Goal: Information Seeking & Learning: Learn about a topic

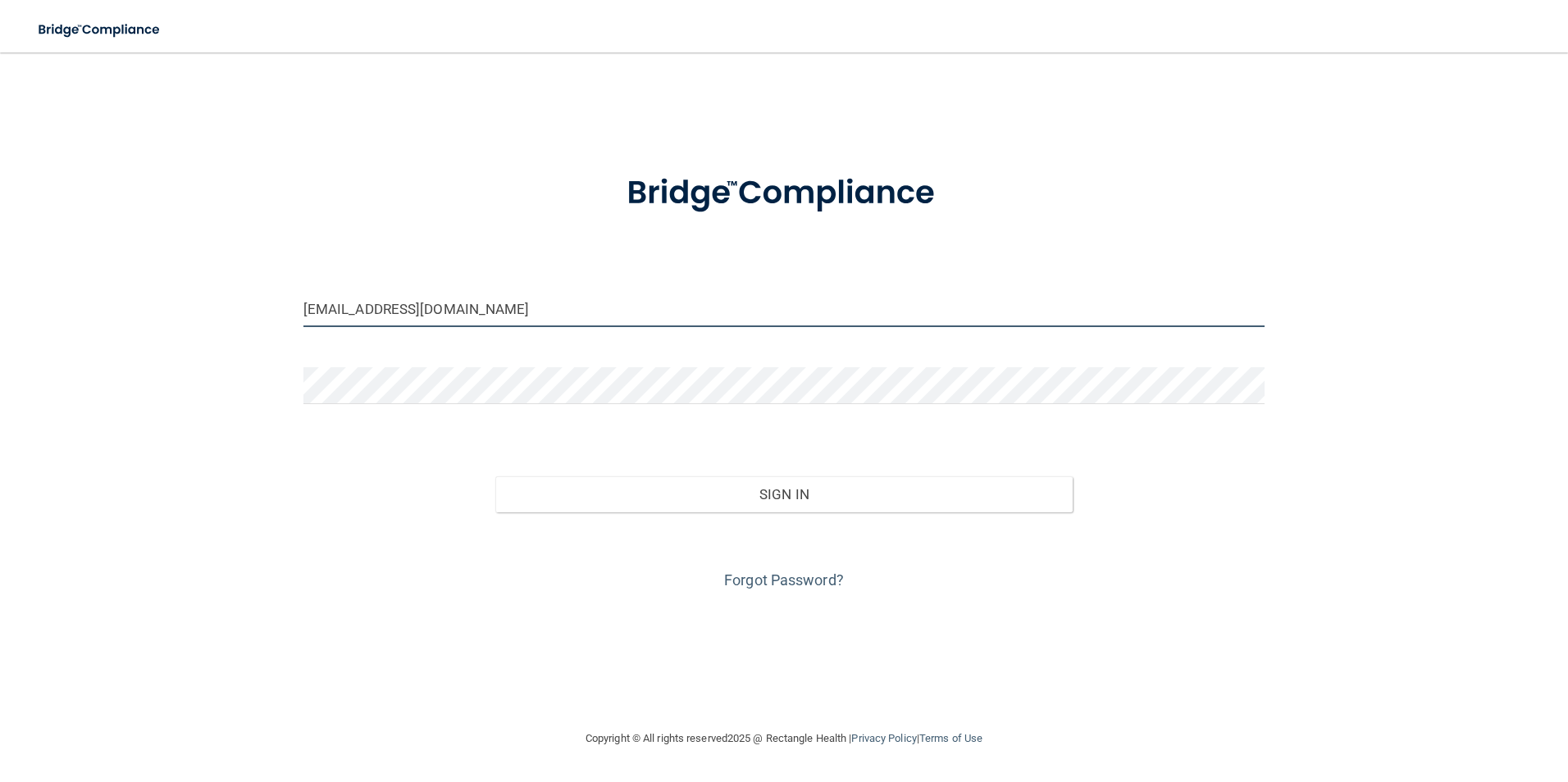
drag, startPoint x: 484, startPoint y: 316, endPoint x: 381, endPoint y: 317, distance: 103.0
click at [381, 317] on input "ccrawford@reesedentistry.com" at bounding box center [784, 308] width 962 height 37
type input "[EMAIL_ADDRESS][PERSON_NAME][DOMAIN_NAME]"
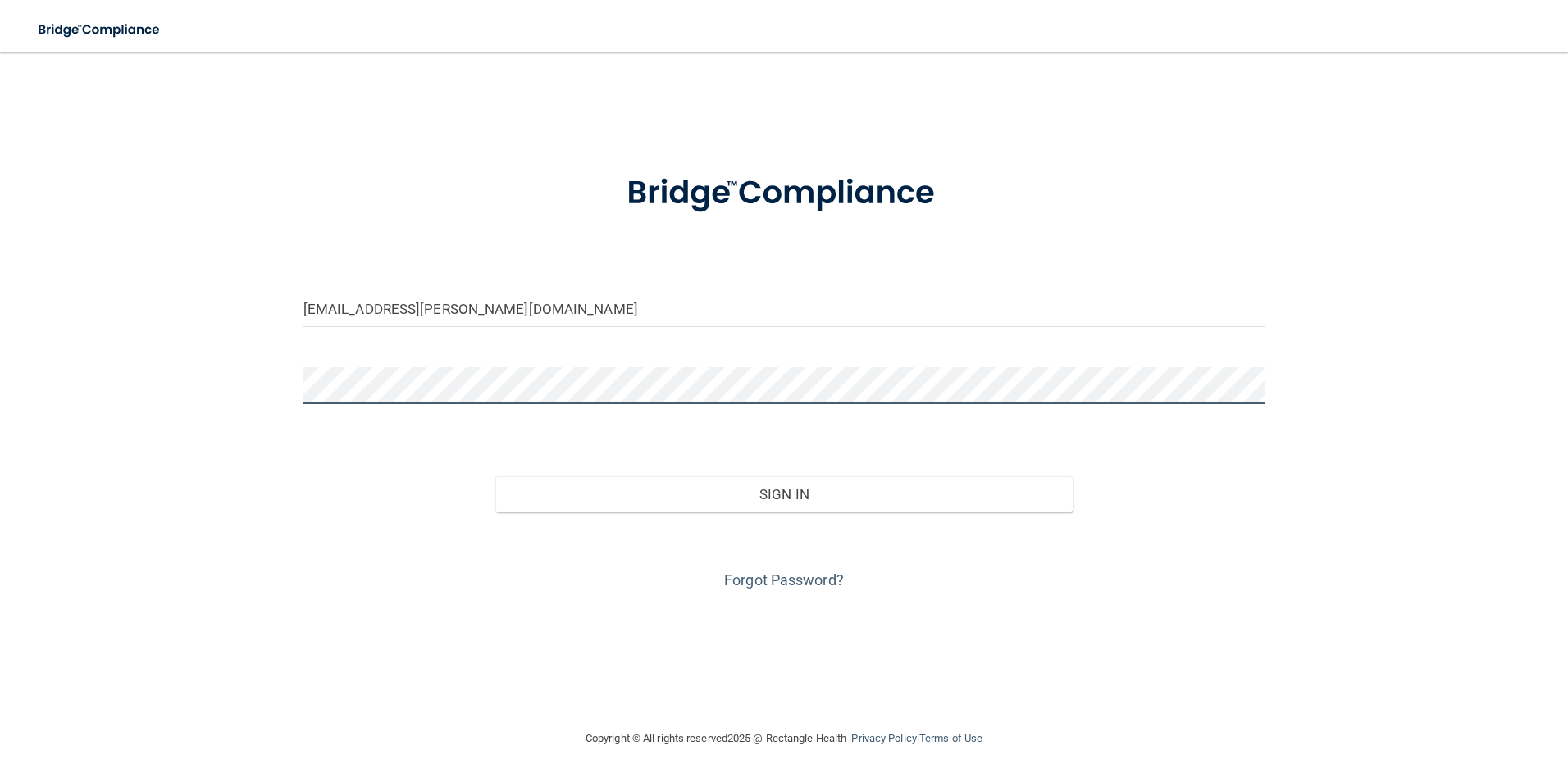
click at [0, 362] on html "Toggle navigation Manage My Enterprise Manage My Location ccrawford@crawford-de…" at bounding box center [784, 391] width 1568 height 782
click at [495, 477] on button "Sign In" at bounding box center [784, 495] width 577 height 36
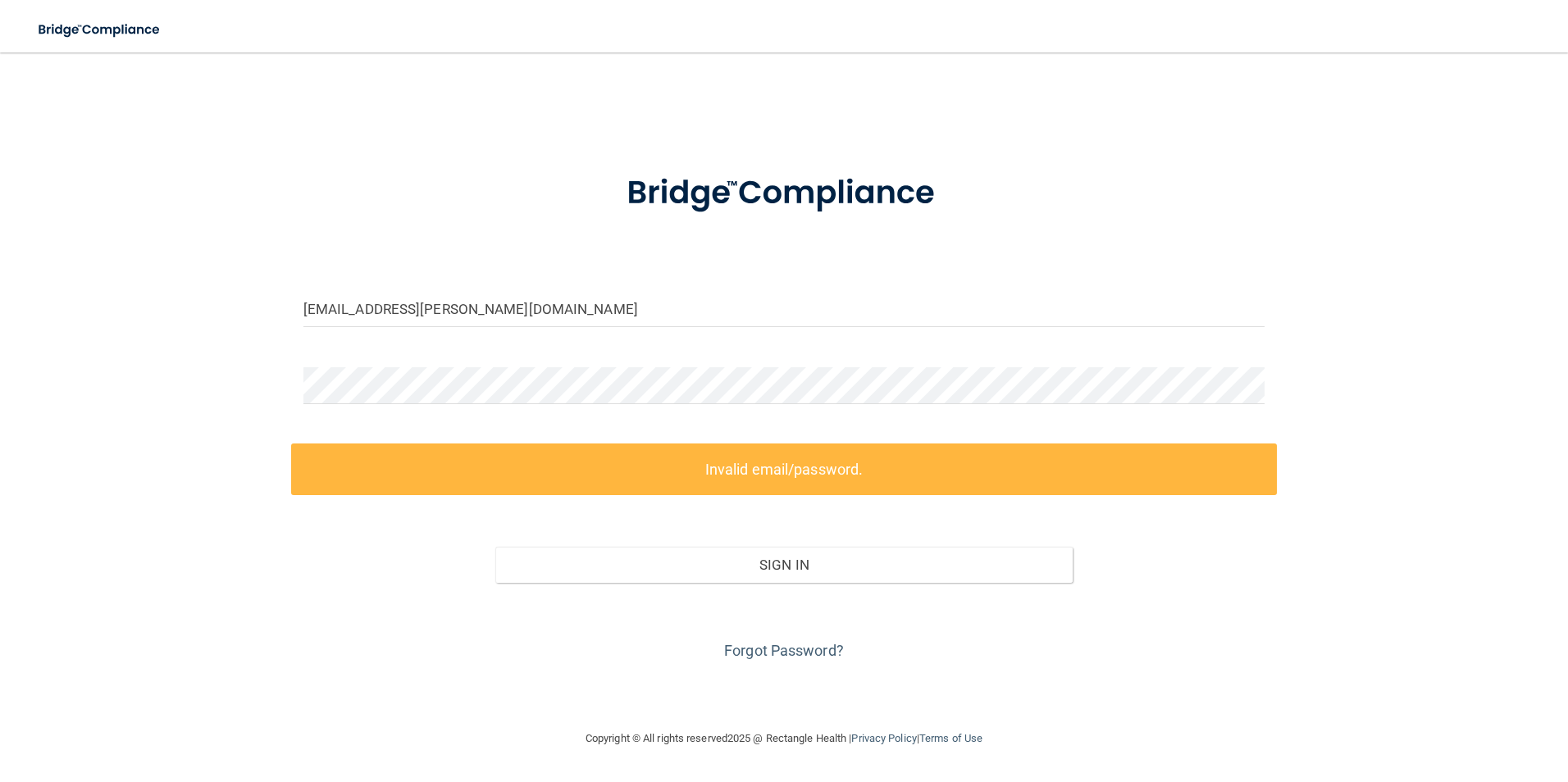
click at [474, 563] on div "Sign In" at bounding box center [784, 548] width 986 height 69
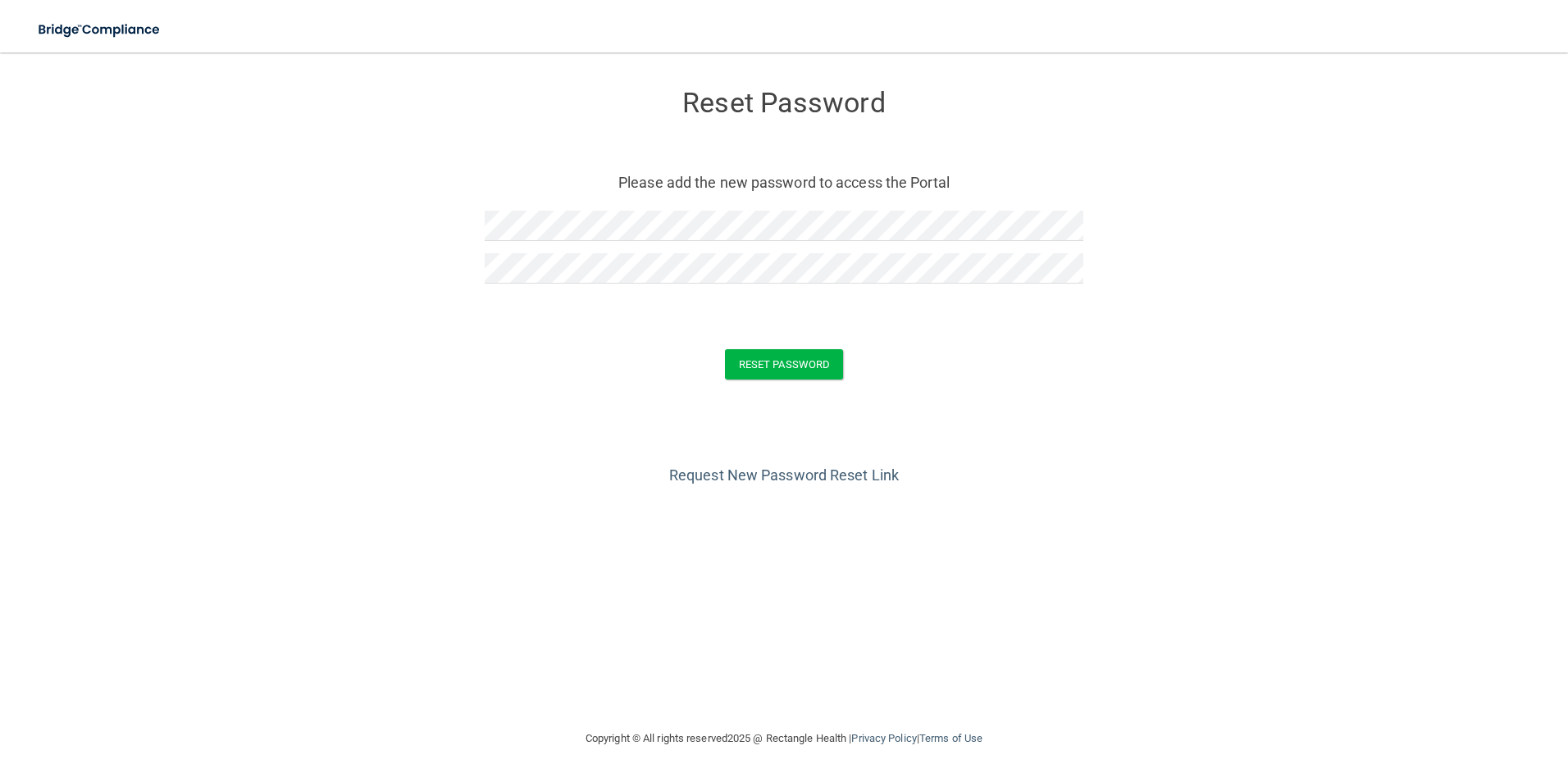
click at [873, 431] on div "Request New Password Reset Link" at bounding box center [784, 447] width 1502 height 82
click at [805, 369] on button "Reset Password" at bounding box center [784, 364] width 118 height 30
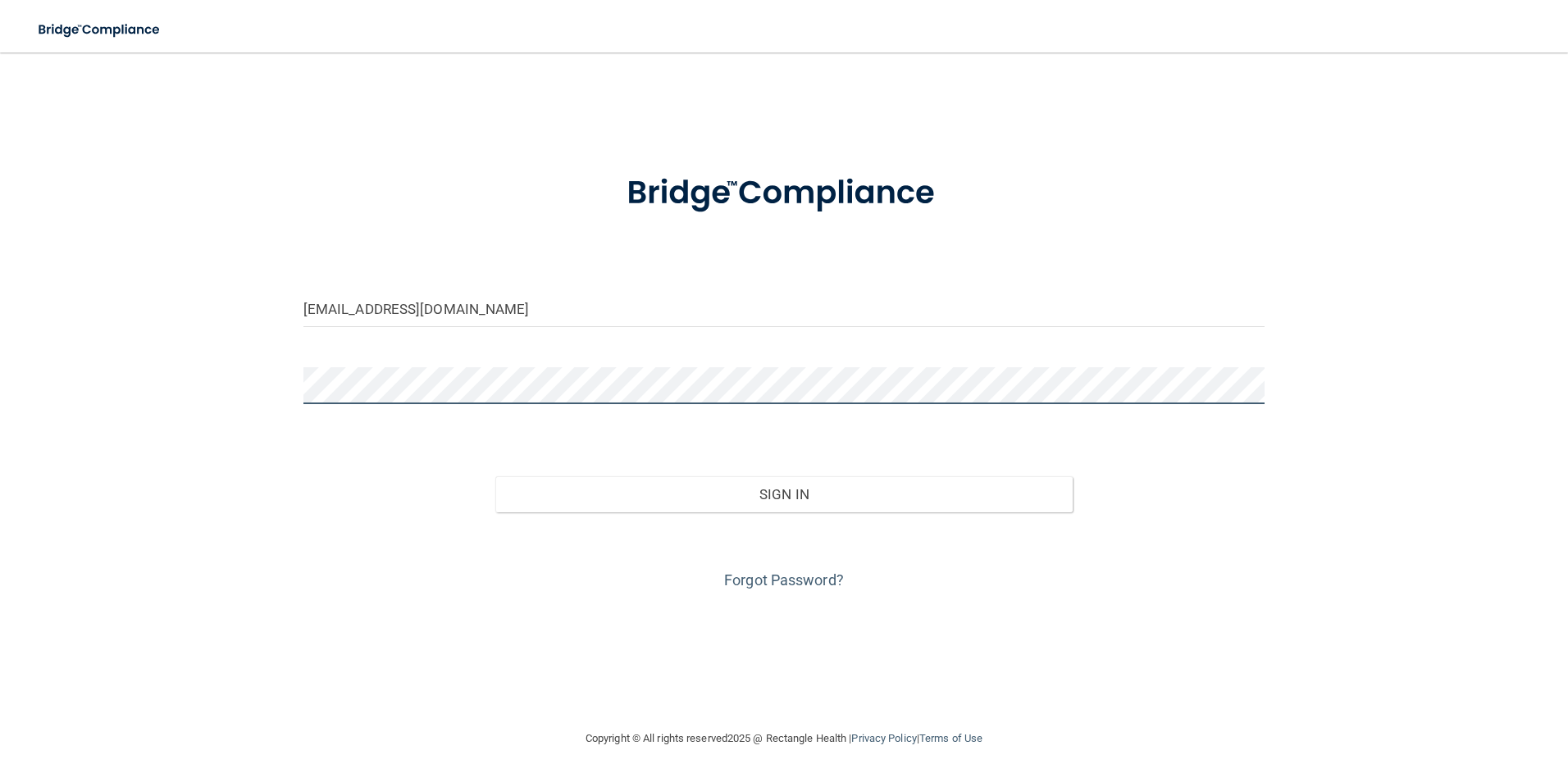
click at [120, 356] on div "ccrawford@reesedentistry.com Invalid email/password. You don't have permission …" at bounding box center [784, 391] width 1502 height 643
click at [495, 477] on button "Sign In" at bounding box center [784, 495] width 577 height 36
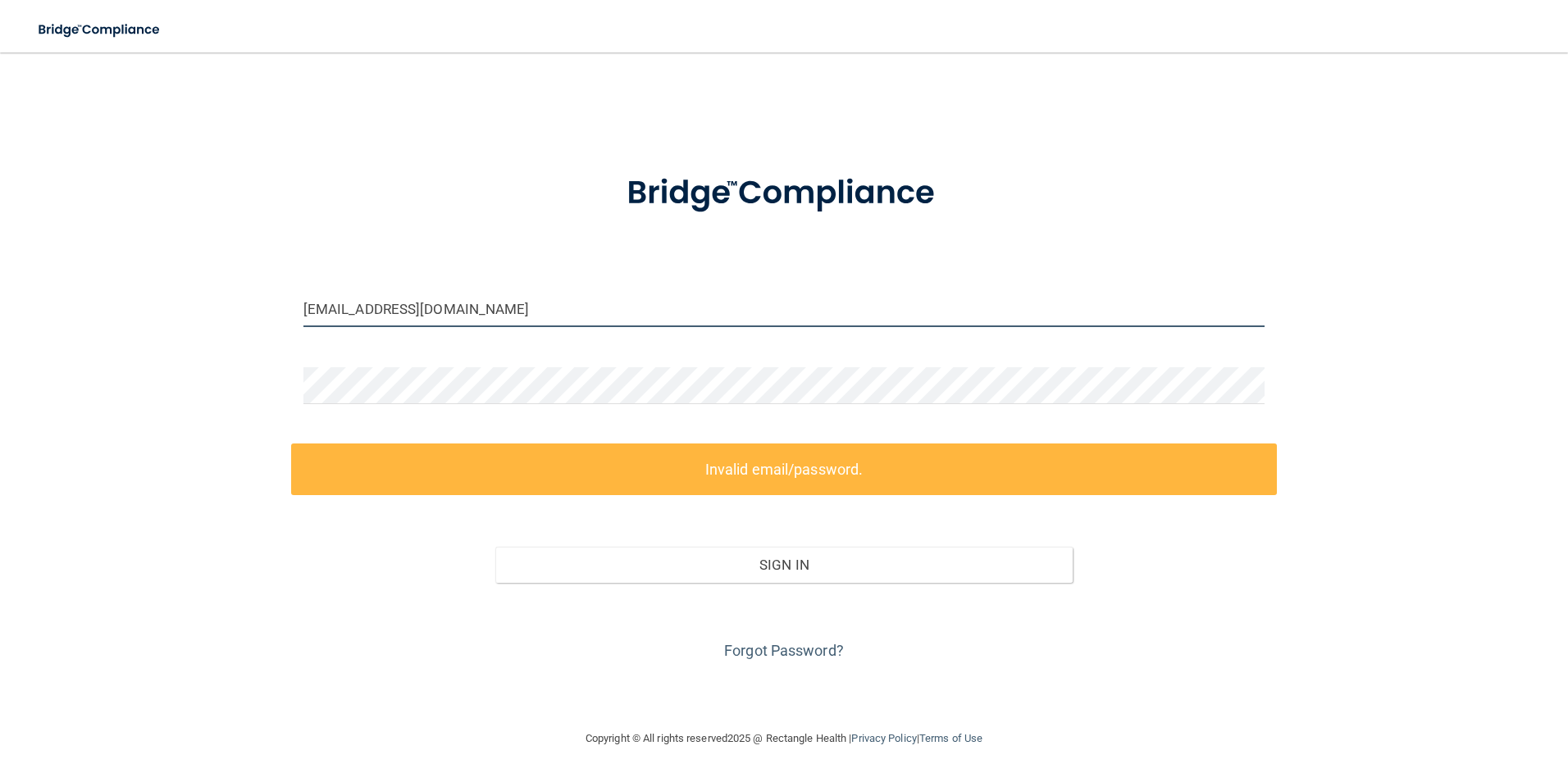
drag, startPoint x: 481, startPoint y: 306, endPoint x: 165, endPoint y: 292, distance: 316.3
click at [160, 299] on div "ccrawford@reesedentistry.com Invalid email/password. You don't have permission …" at bounding box center [784, 391] width 1502 height 643
click at [536, 312] on input "ccrawford@reesedentistry.com" at bounding box center [784, 308] width 962 height 37
drag, startPoint x: 520, startPoint y: 309, endPoint x: 383, endPoint y: 308, distance: 137.0
click at [383, 308] on input "ccrawford@reesedentistry.com" at bounding box center [784, 308] width 962 height 37
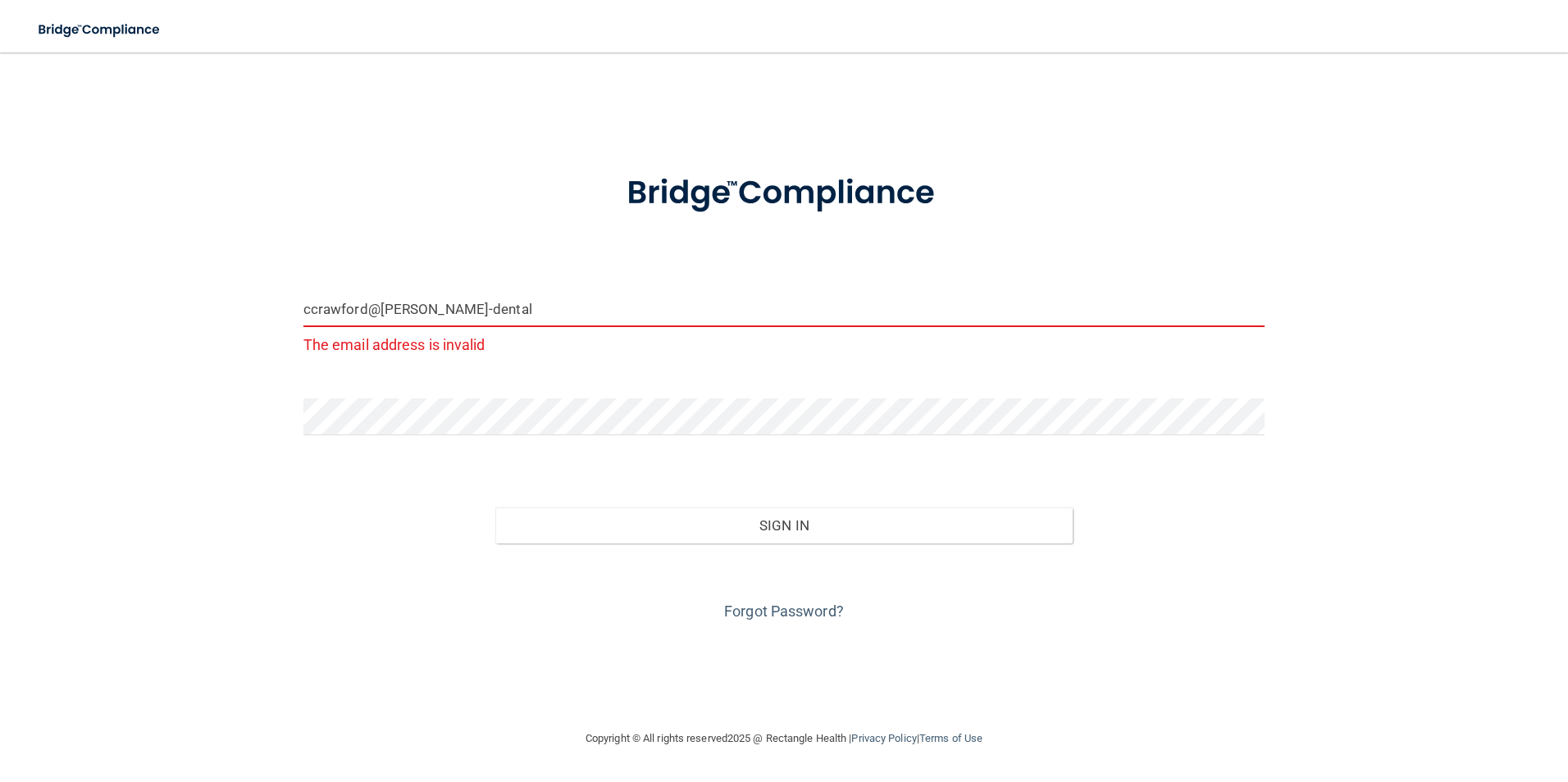
click at [495, 507] on button "Sign In" at bounding box center [784, 525] width 577 height 36
type input "[EMAIL_ADDRESS][PERSON_NAME][DOMAIN_NAME]"
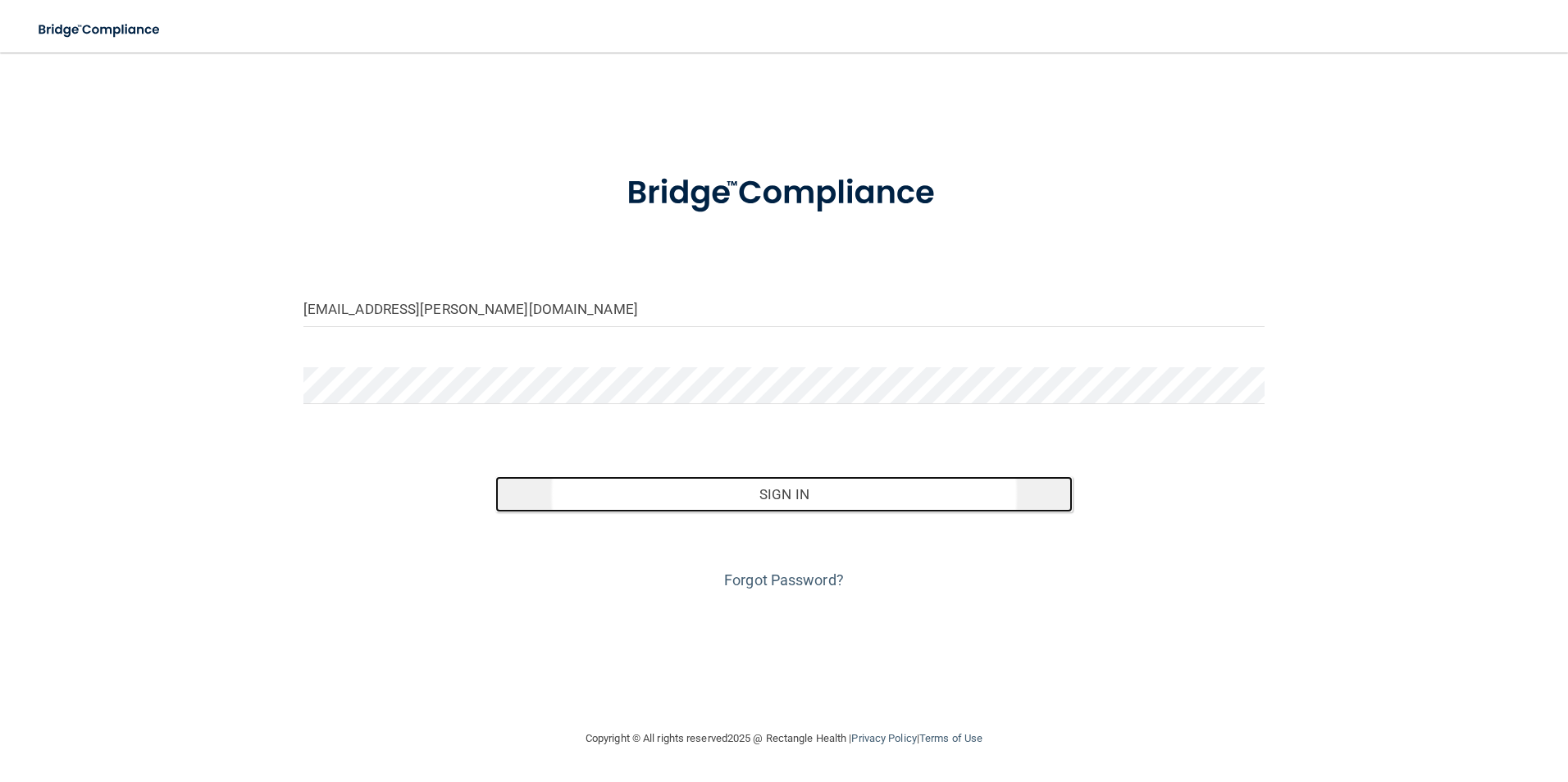
click at [787, 491] on button "Sign In" at bounding box center [784, 495] width 577 height 36
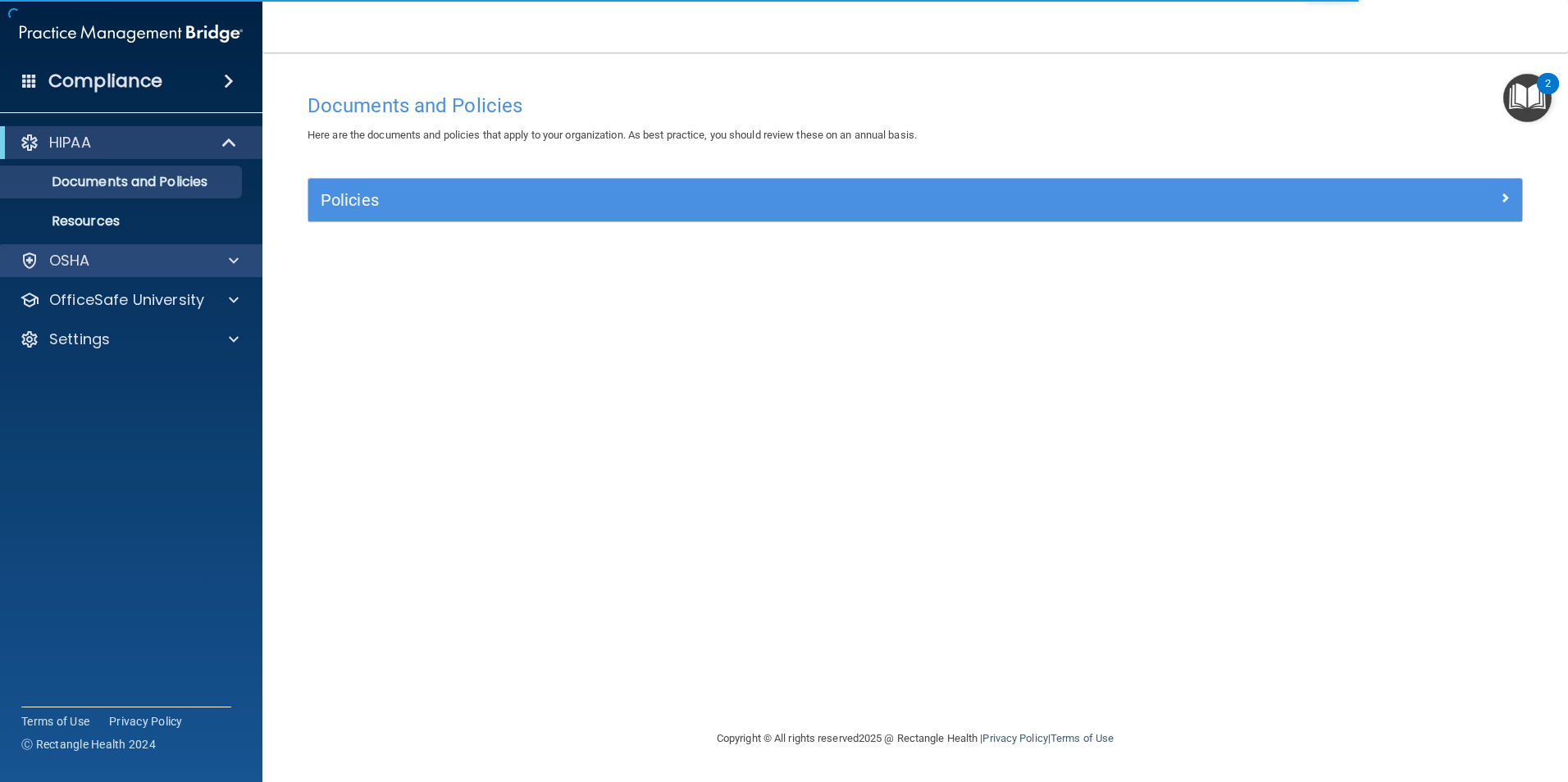
click at [94, 247] on div "OSHA" at bounding box center [132, 261] width 263 height 33
click at [107, 187] on p "Documents and Policies" at bounding box center [122, 181] width 224 height 16
click at [95, 215] on p "Resources" at bounding box center [122, 221] width 224 height 16
click at [93, 260] on div "OSHA" at bounding box center [109, 260] width 204 height 20
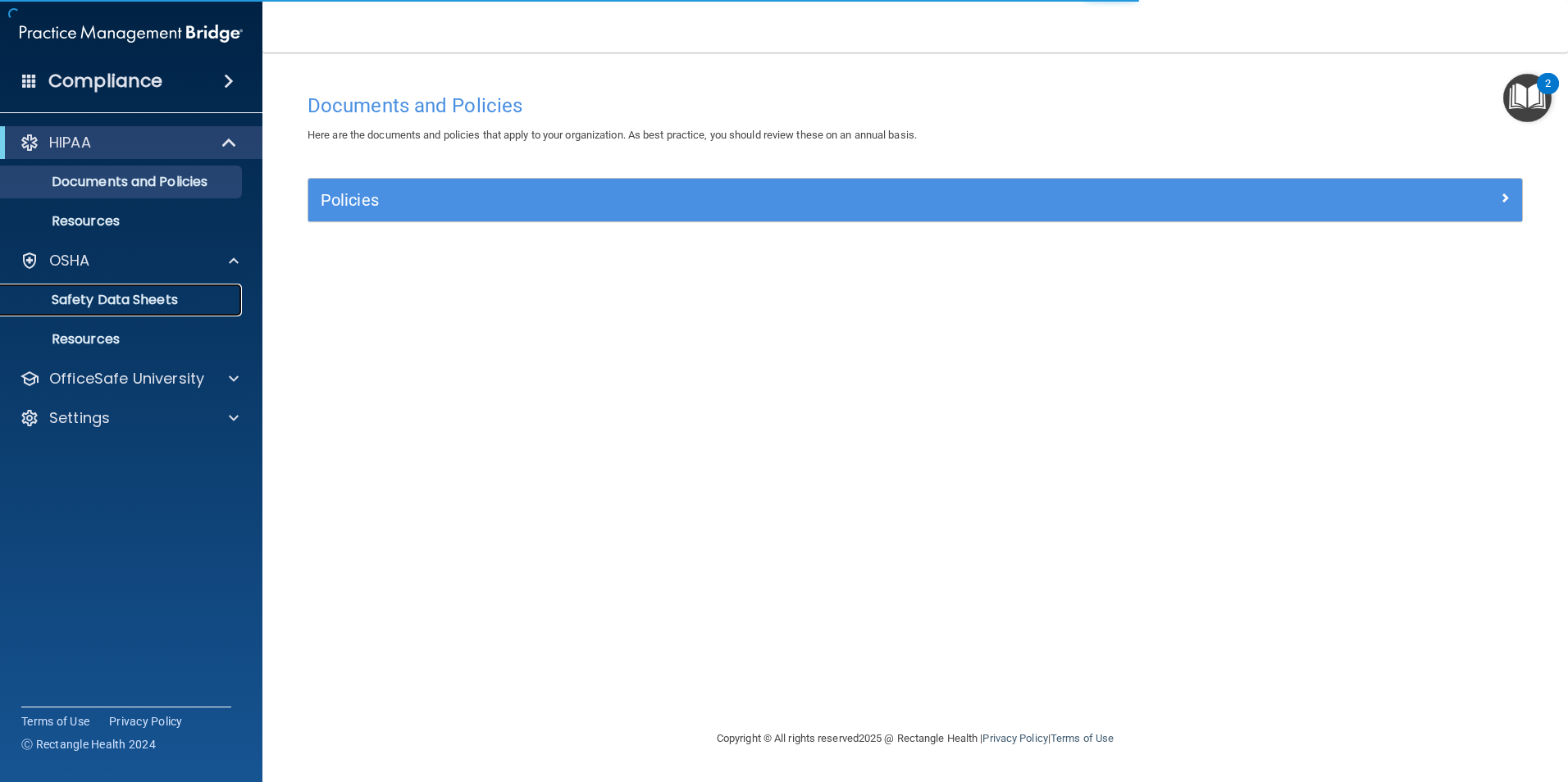
click at [104, 298] on p "Safety Data Sheets" at bounding box center [122, 299] width 224 height 16
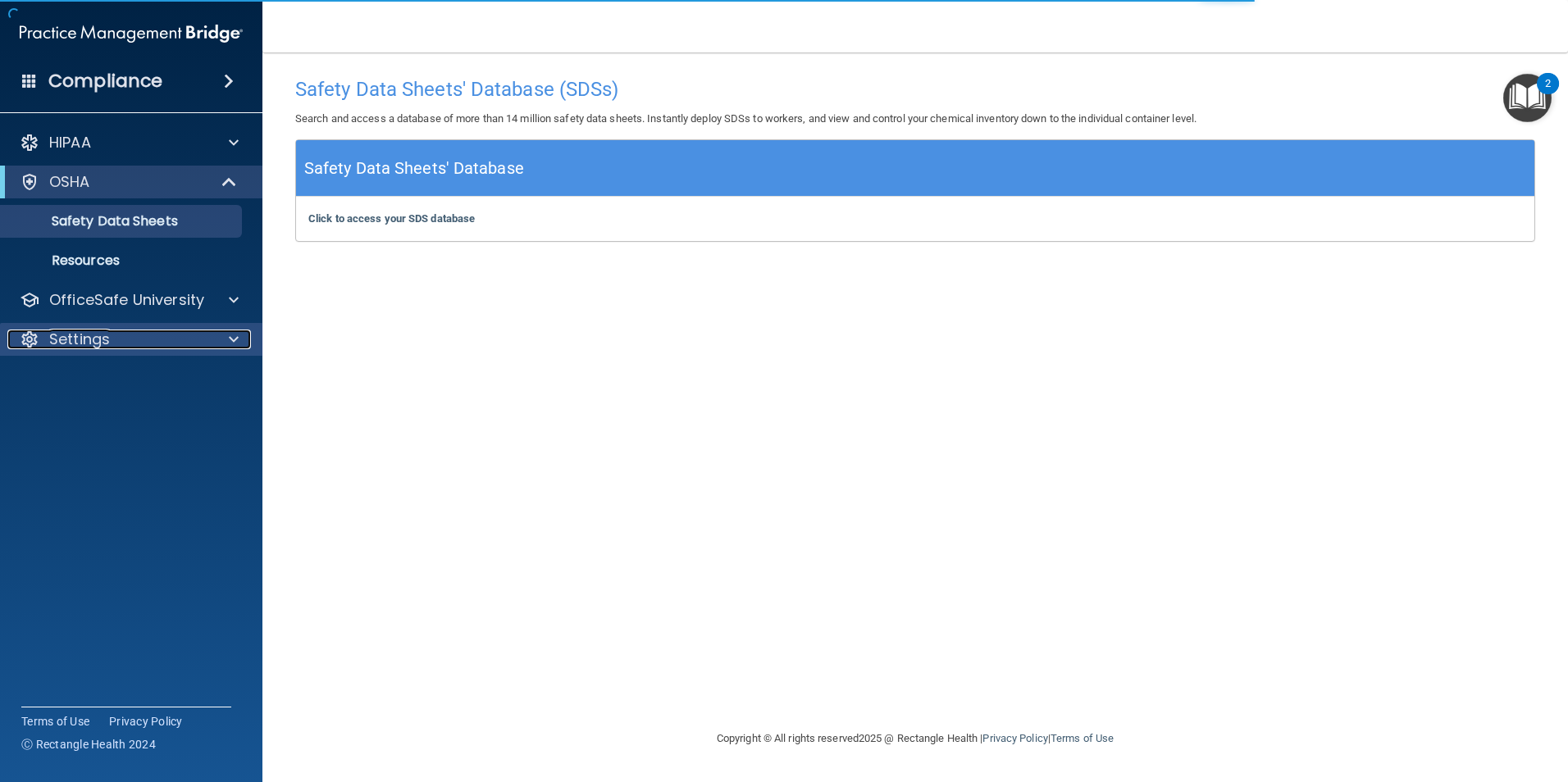
click at [89, 338] on p "Settings" at bounding box center [80, 339] width 61 height 20
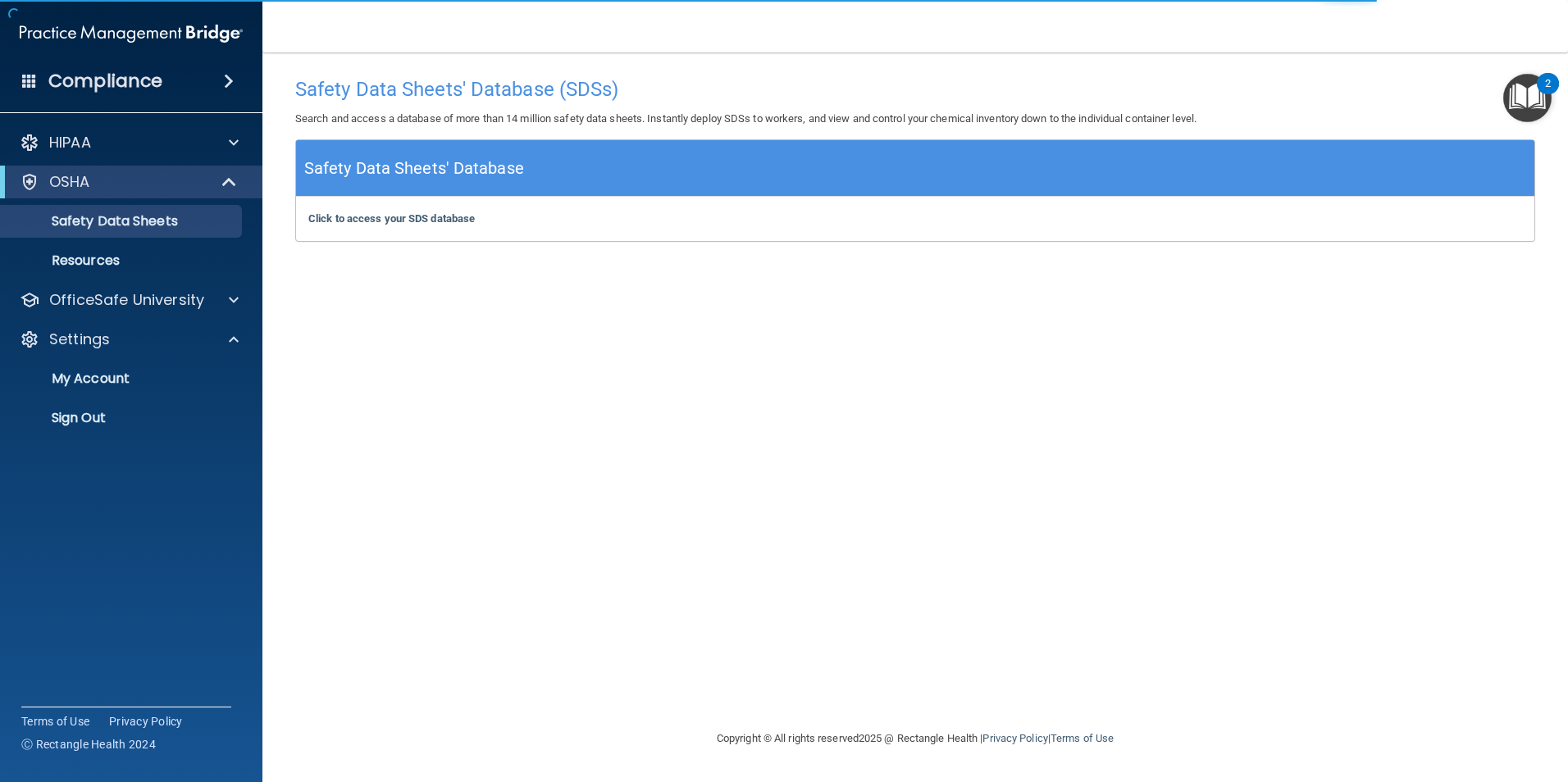
click at [203, 82] on div "Compliance" at bounding box center [131, 81] width 263 height 36
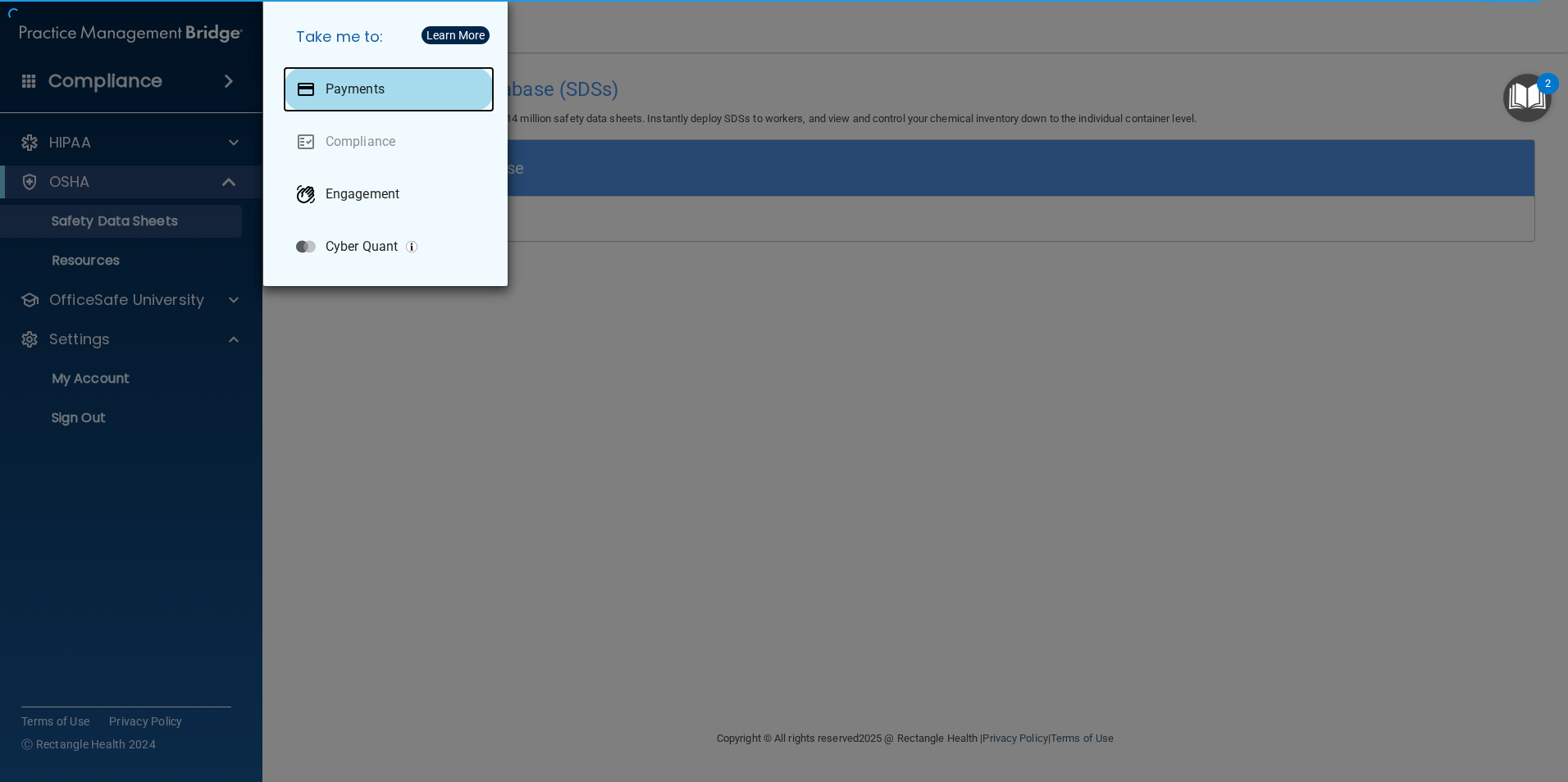
click at [364, 94] on p "Payments" at bounding box center [355, 89] width 59 height 16
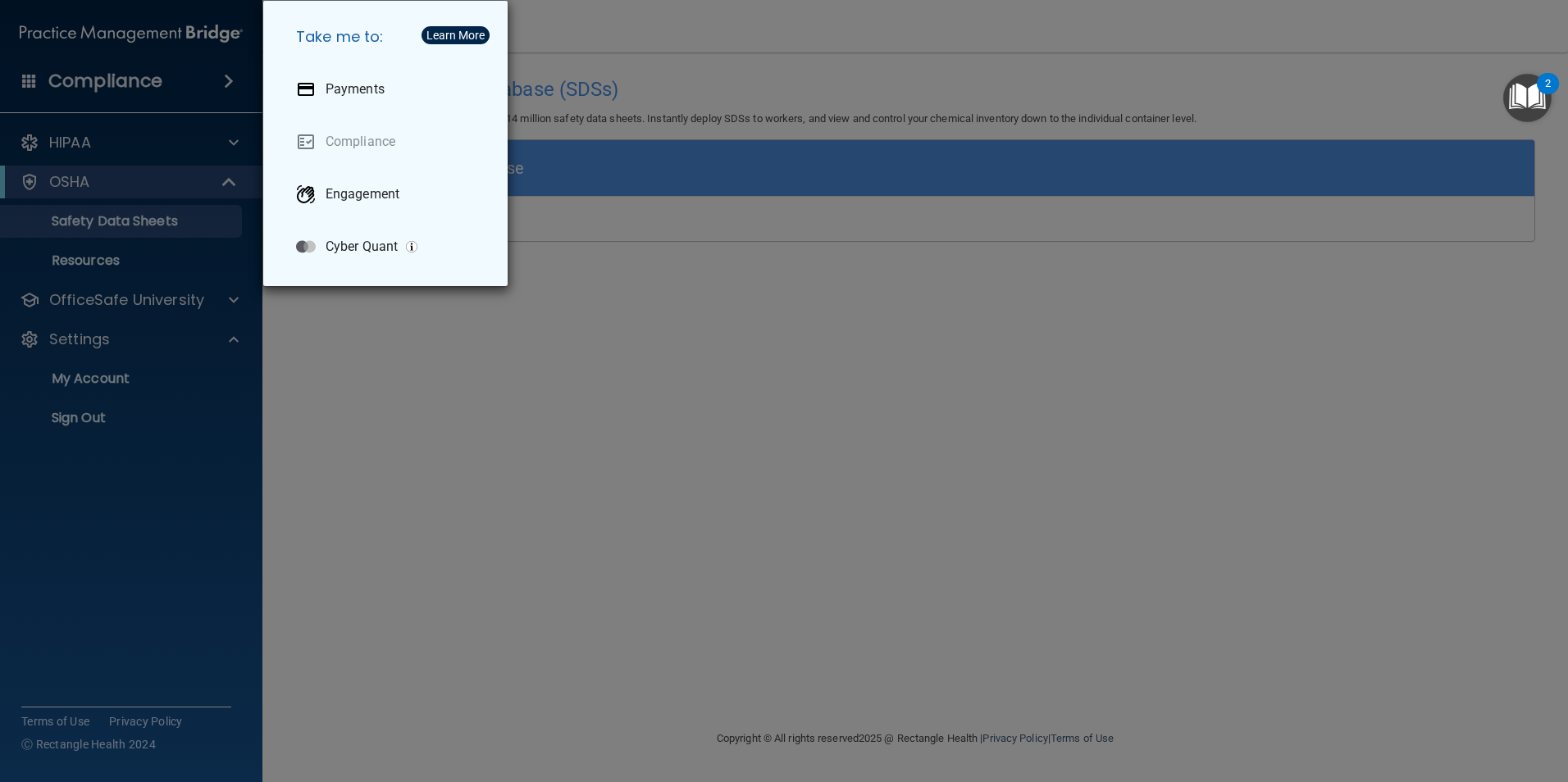
click at [107, 78] on div "Take me to: Payments Compliance Engagement Cyber Quant" at bounding box center [784, 391] width 1568 height 782
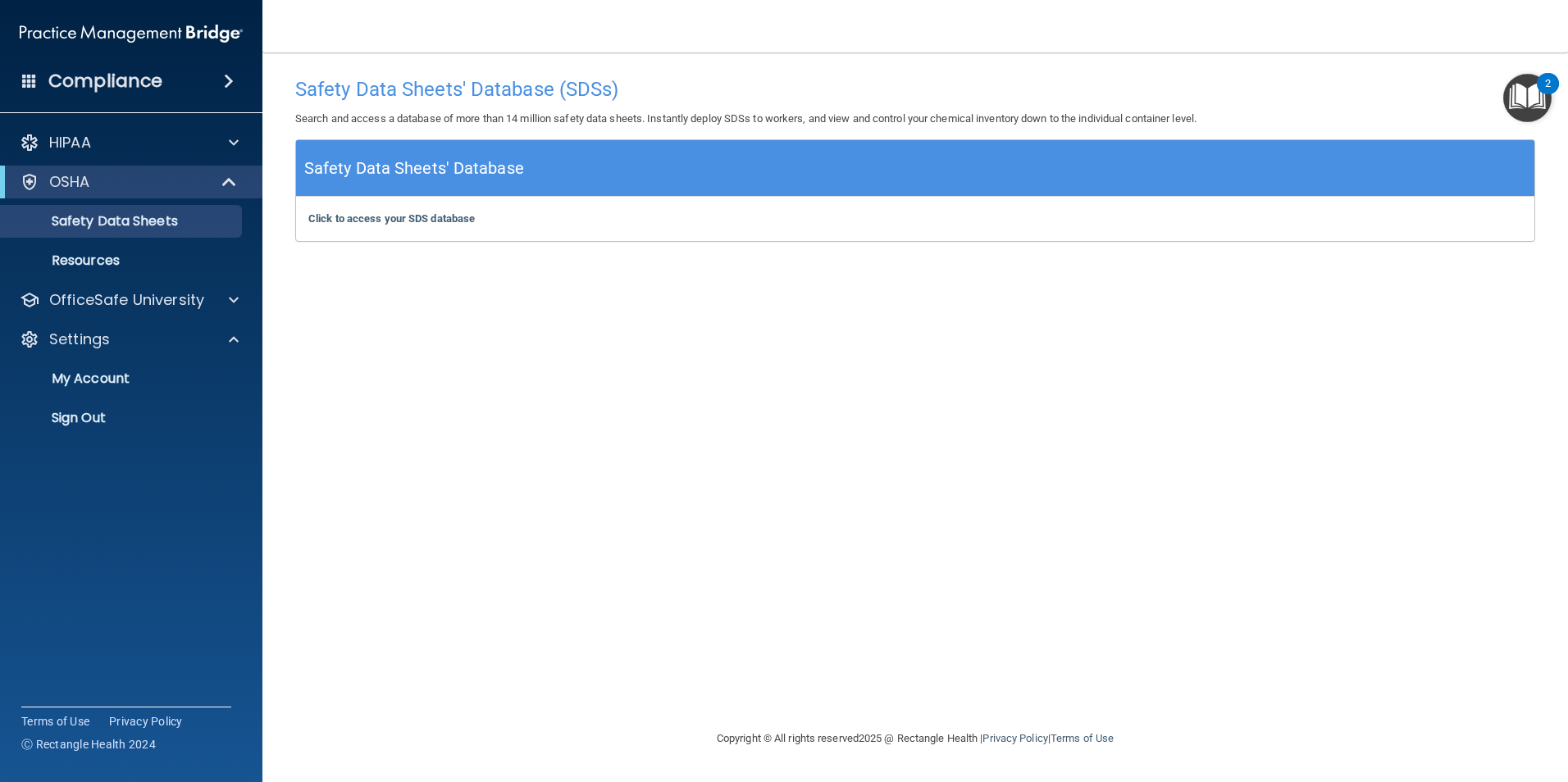
click at [121, 89] on h4 "Compliance" at bounding box center [105, 80] width 114 height 23
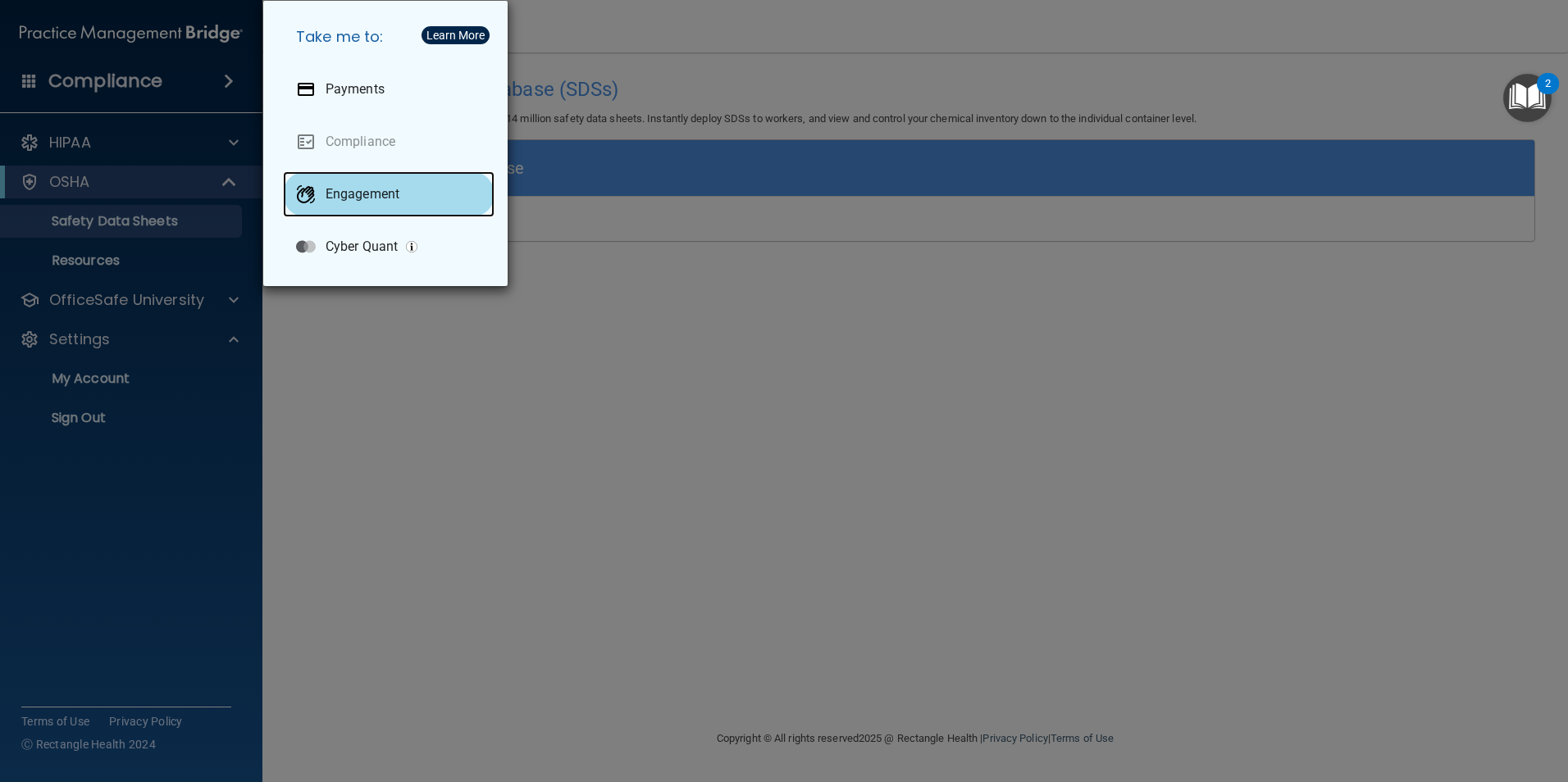
click at [360, 196] on p "Engagement" at bounding box center [363, 194] width 74 height 16
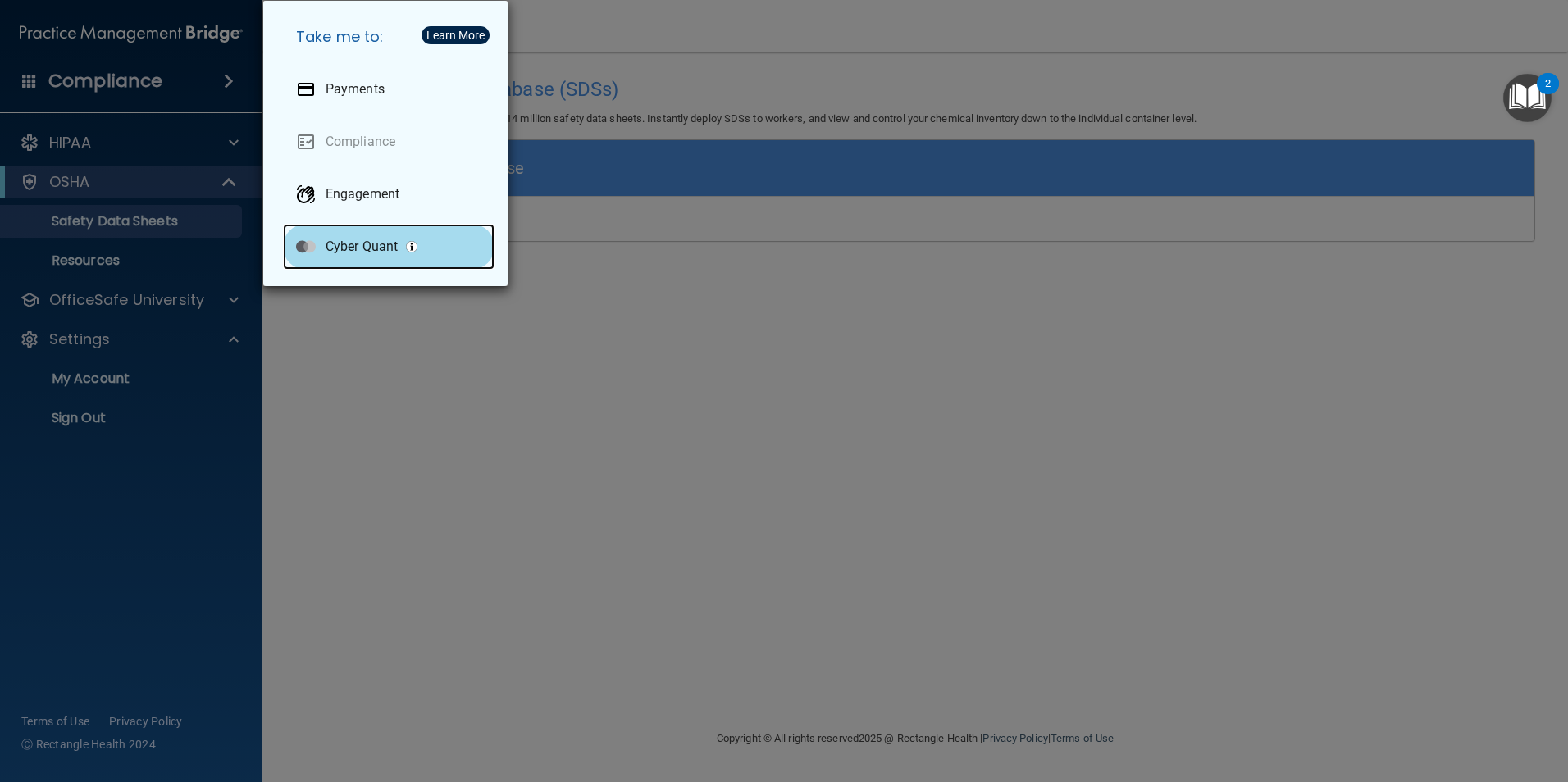
click at [357, 234] on div "Cyber Quant" at bounding box center [388, 247] width 211 height 46
click at [170, 104] on div "Take me to: Payments Compliance Engagement Cyber Quant" at bounding box center [784, 391] width 1568 height 782
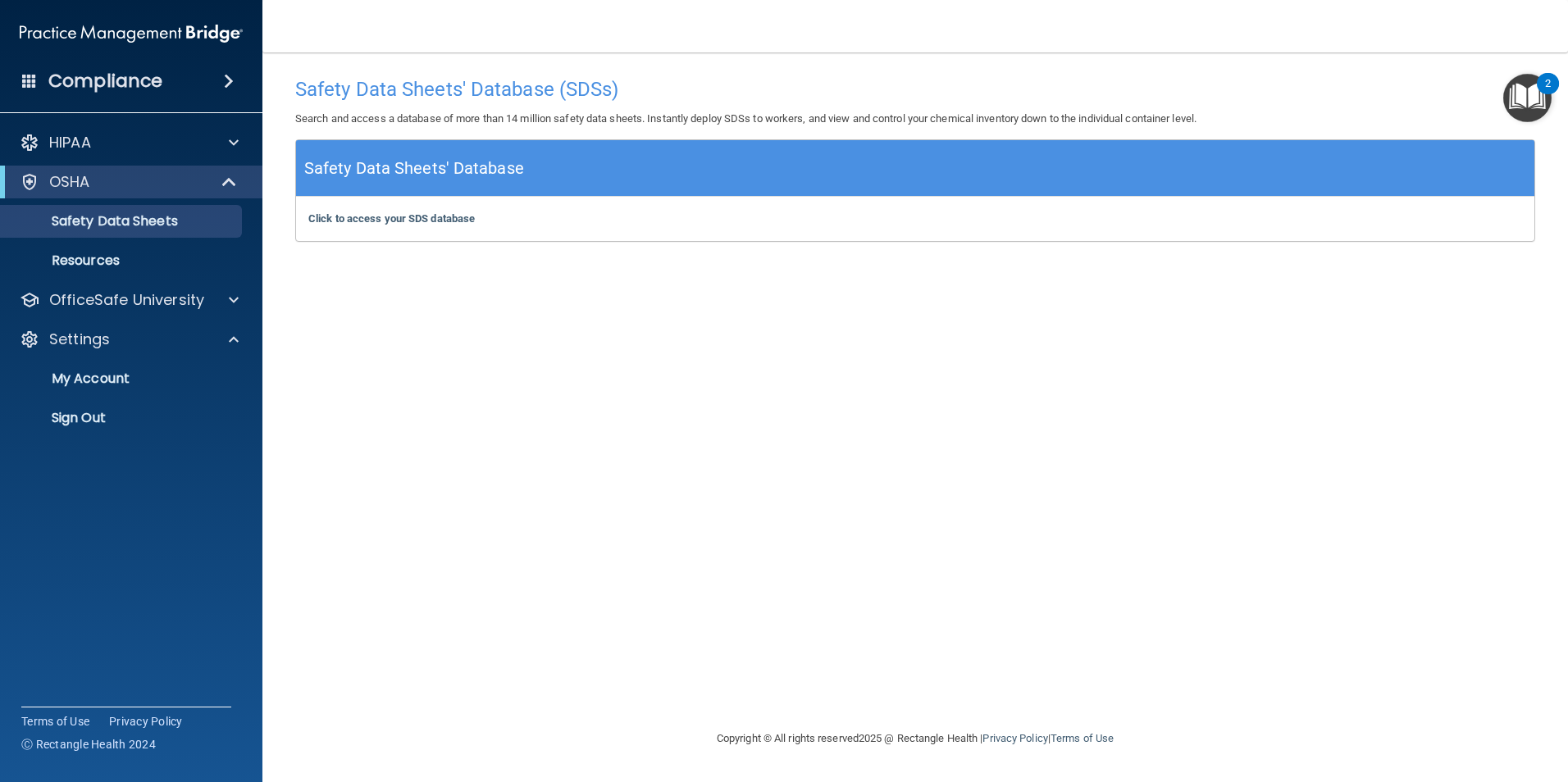
click at [1543, 96] on img "Open Resource Center, 2 new notifications" at bounding box center [1527, 98] width 49 height 49
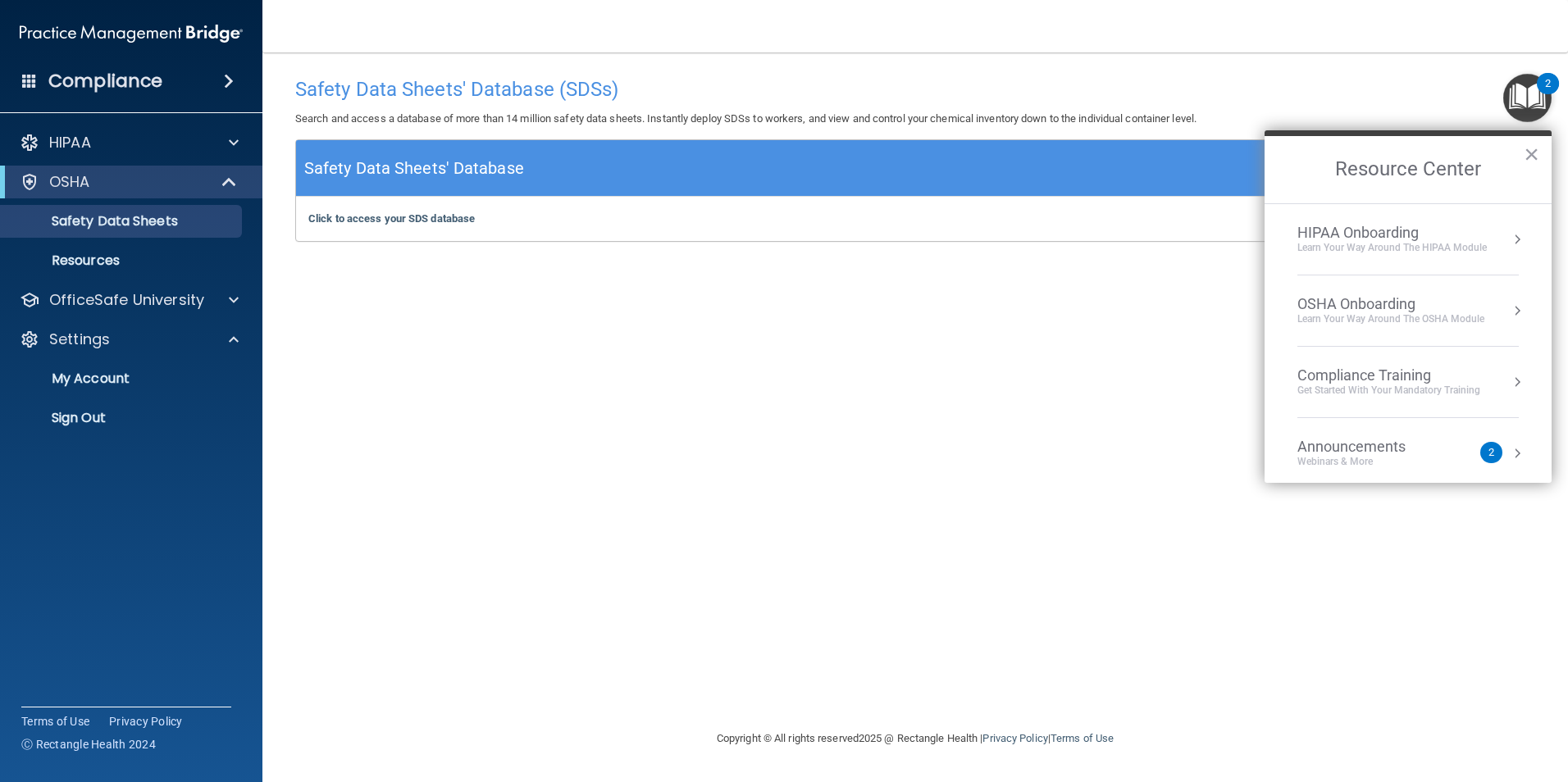
click at [1430, 248] on div "Learn Your Way around the HIPAA module" at bounding box center [1391, 248] width 189 height 14
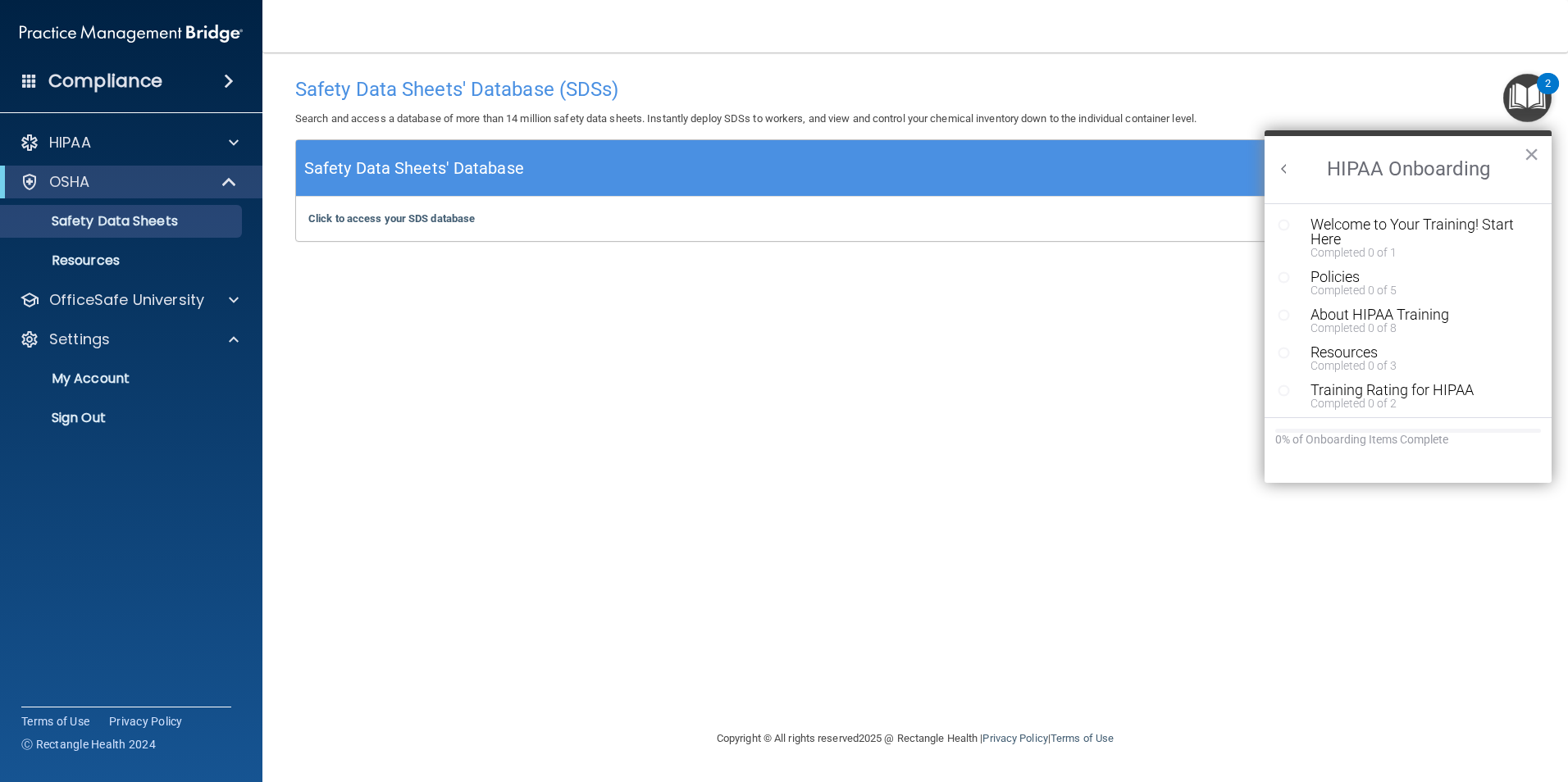
click at [1533, 142] on button "×" at bounding box center [1531, 154] width 15 height 27
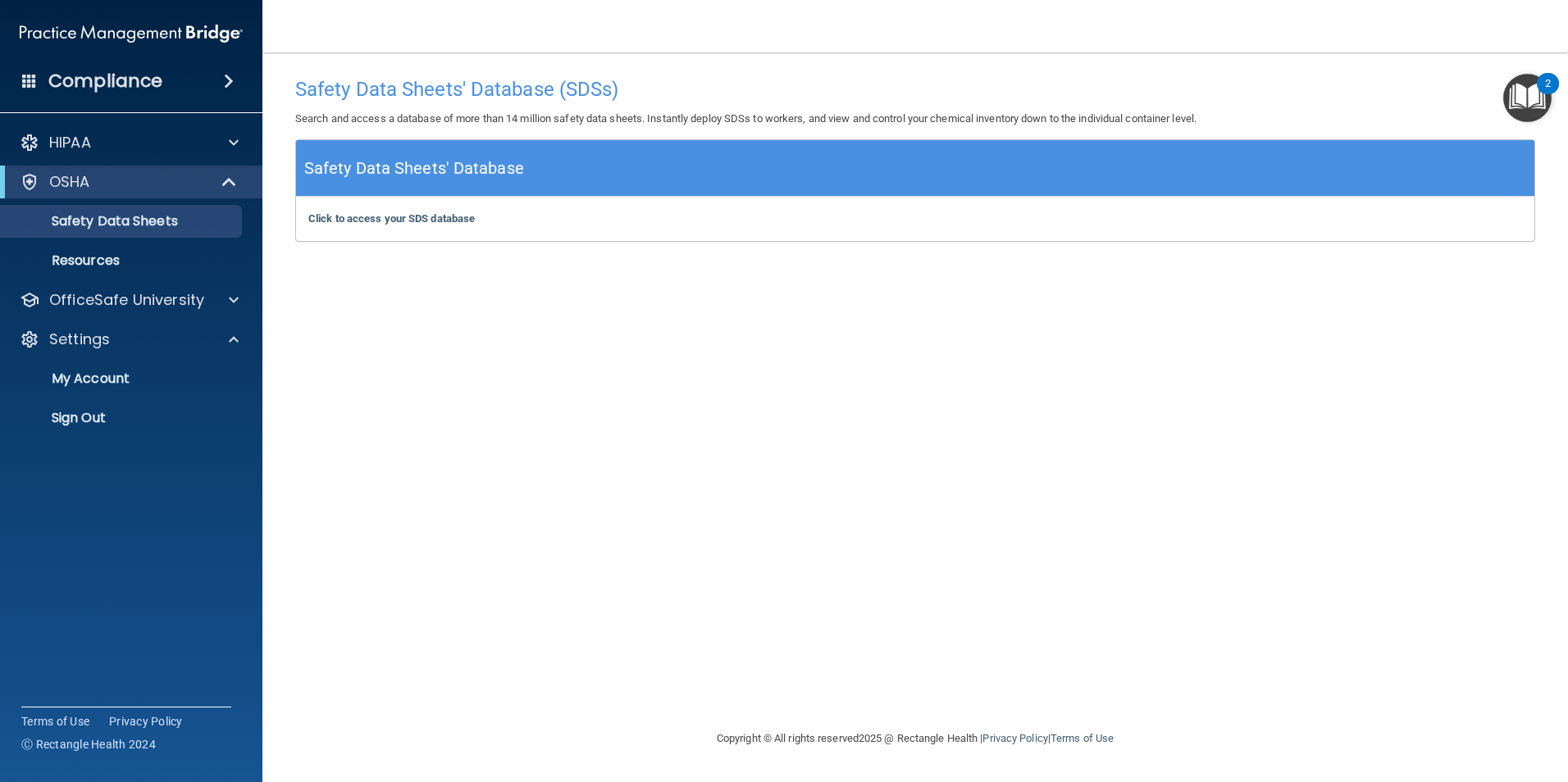
click at [1532, 94] on img "Open Resource Center, 2 new notifications" at bounding box center [1527, 98] width 49 height 49
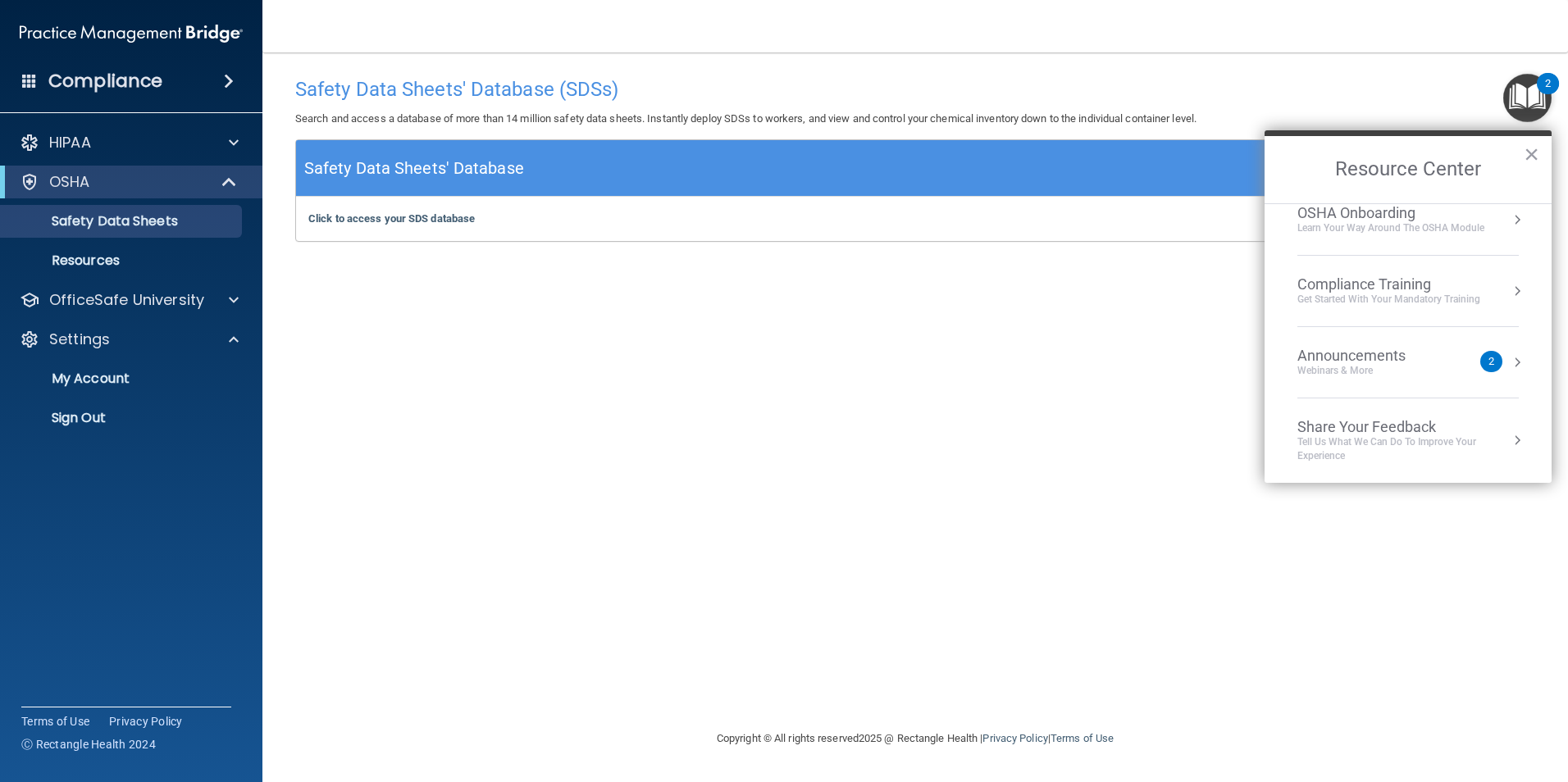
scroll to position [92, 0]
click at [1374, 299] on div "Get Started with your mandatory training" at bounding box center [1388, 299] width 183 height 14
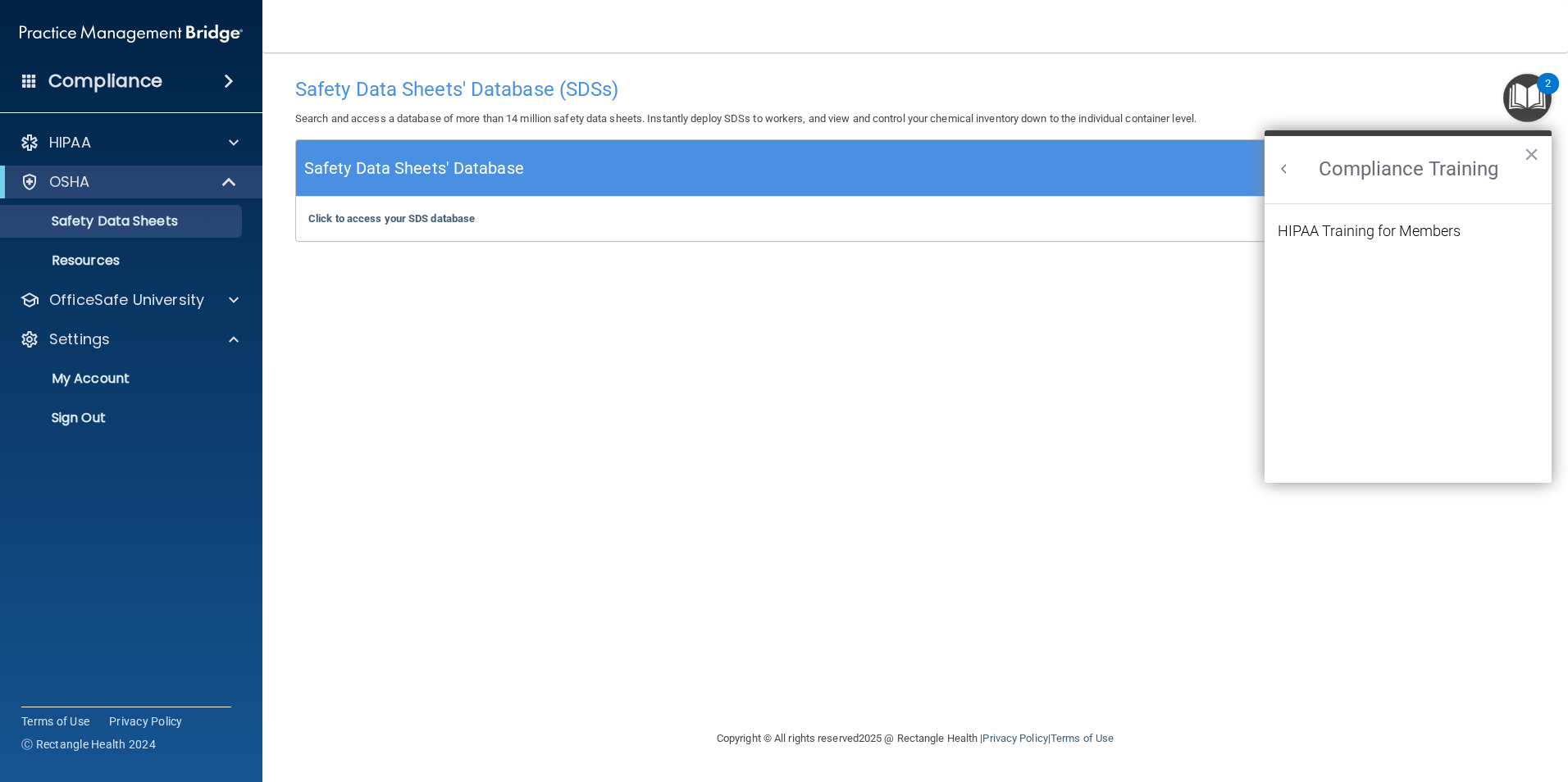
scroll to position [0, 0]
click at [1351, 227] on div "HIPAA Training for Members" at bounding box center [1369, 231] width 183 height 15
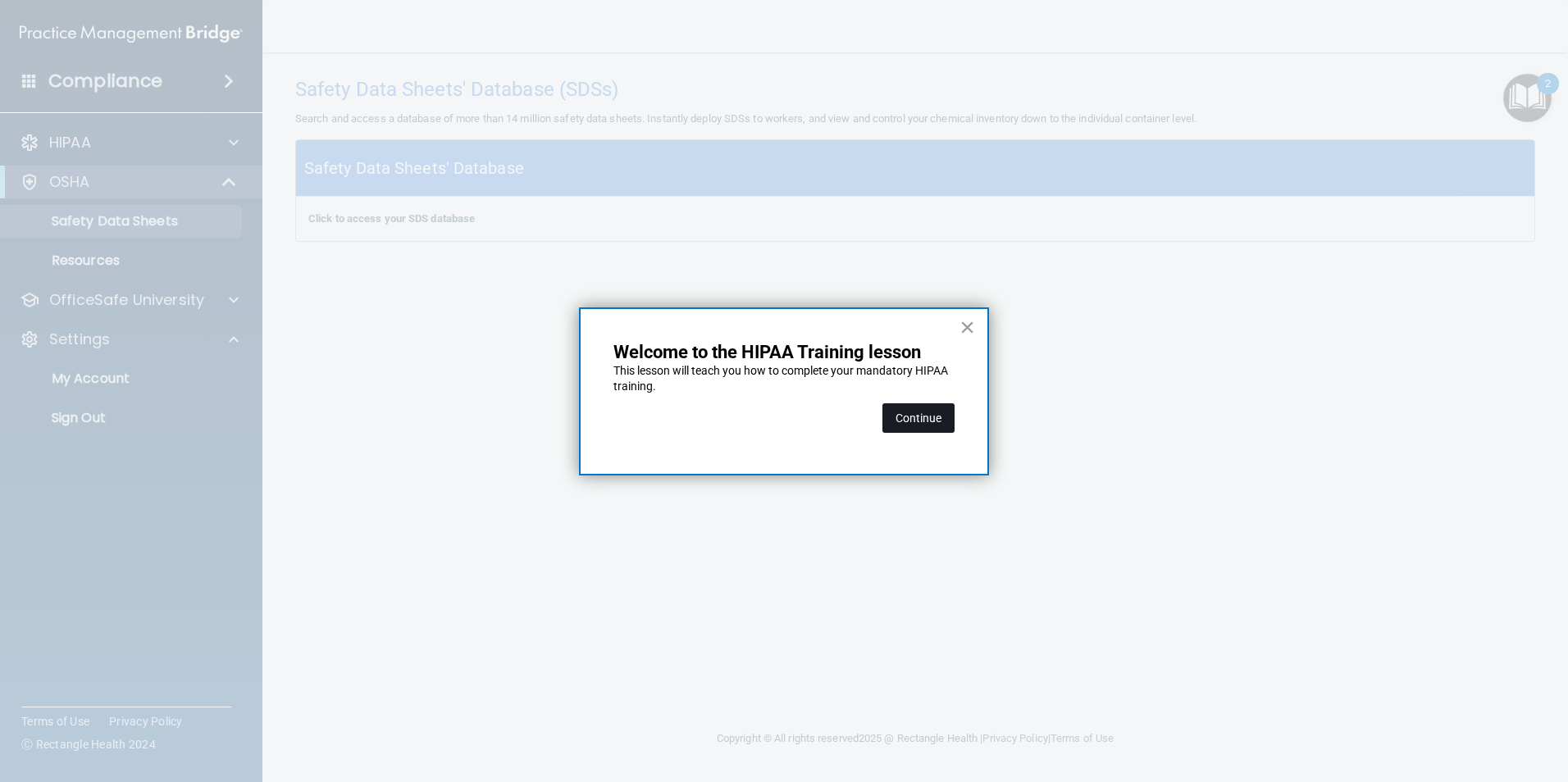
click at [938, 423] on button "Continue" at bounding box center [918, 418] width 72 height 30
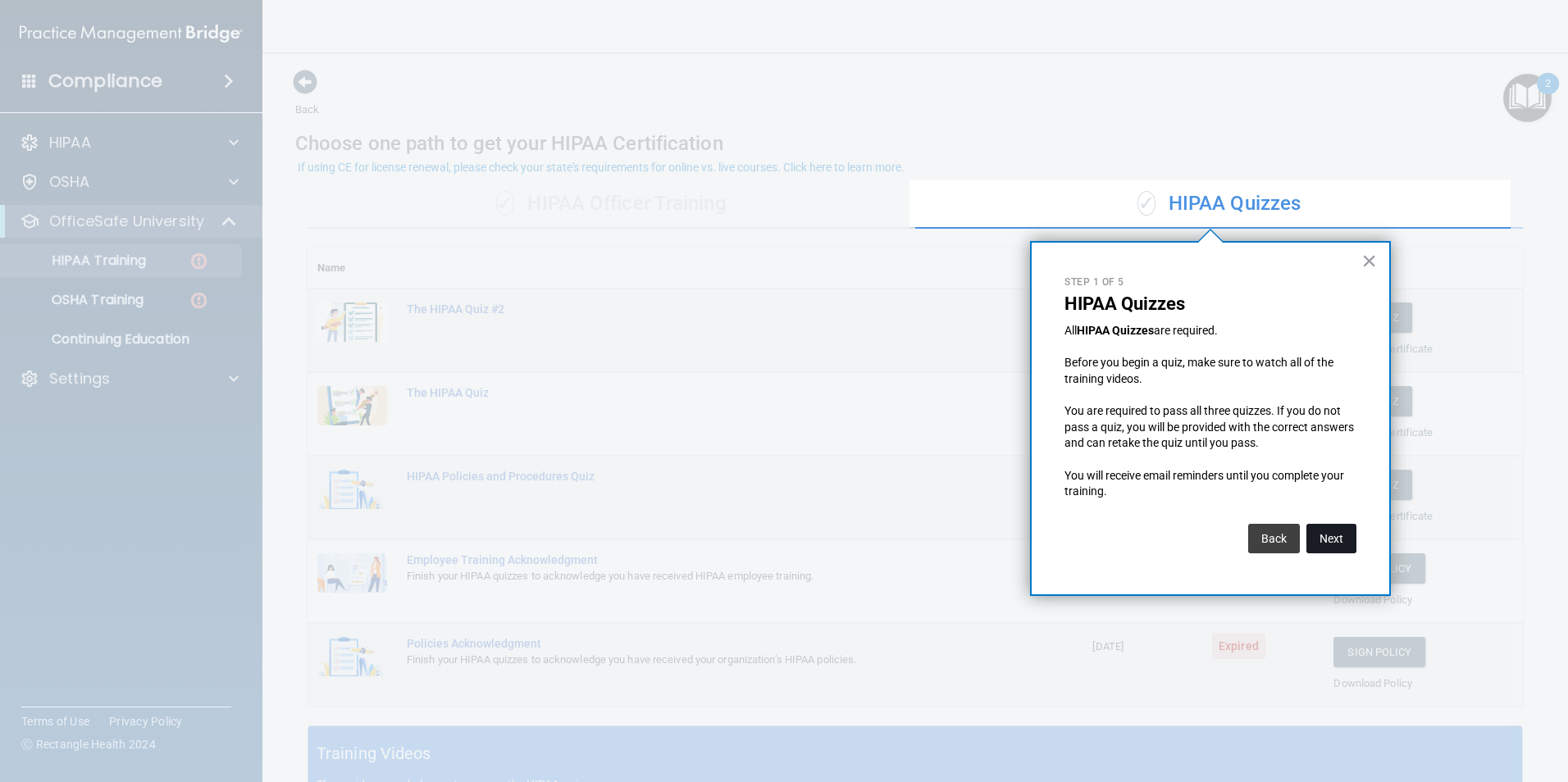
click at [1319, 533] on button "Next" at bounding box center [1331, 538] width 50 height 30
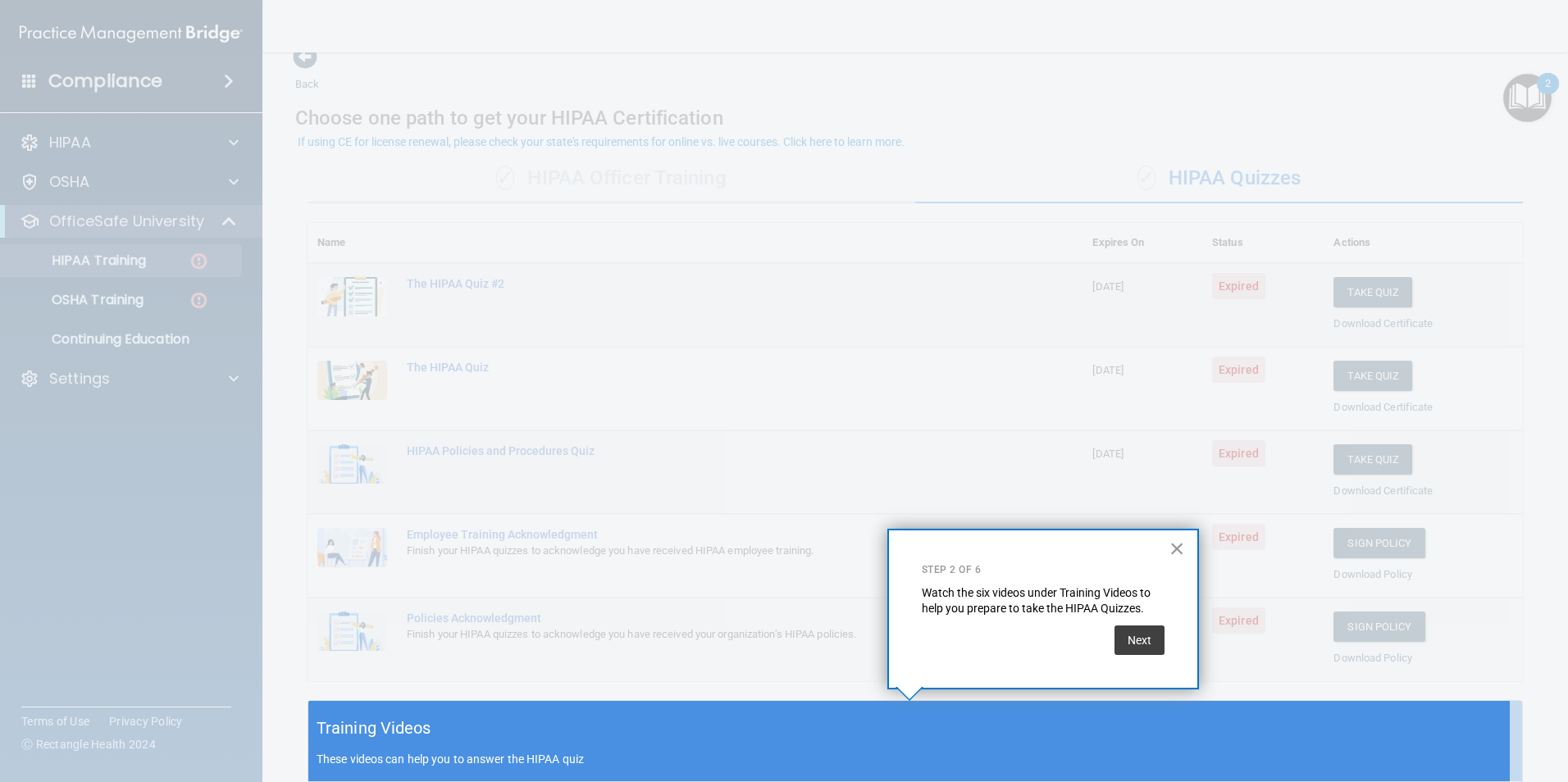
click at [1178, 552] on button "×" at bounding box center [1177, 548] width 15 height 27
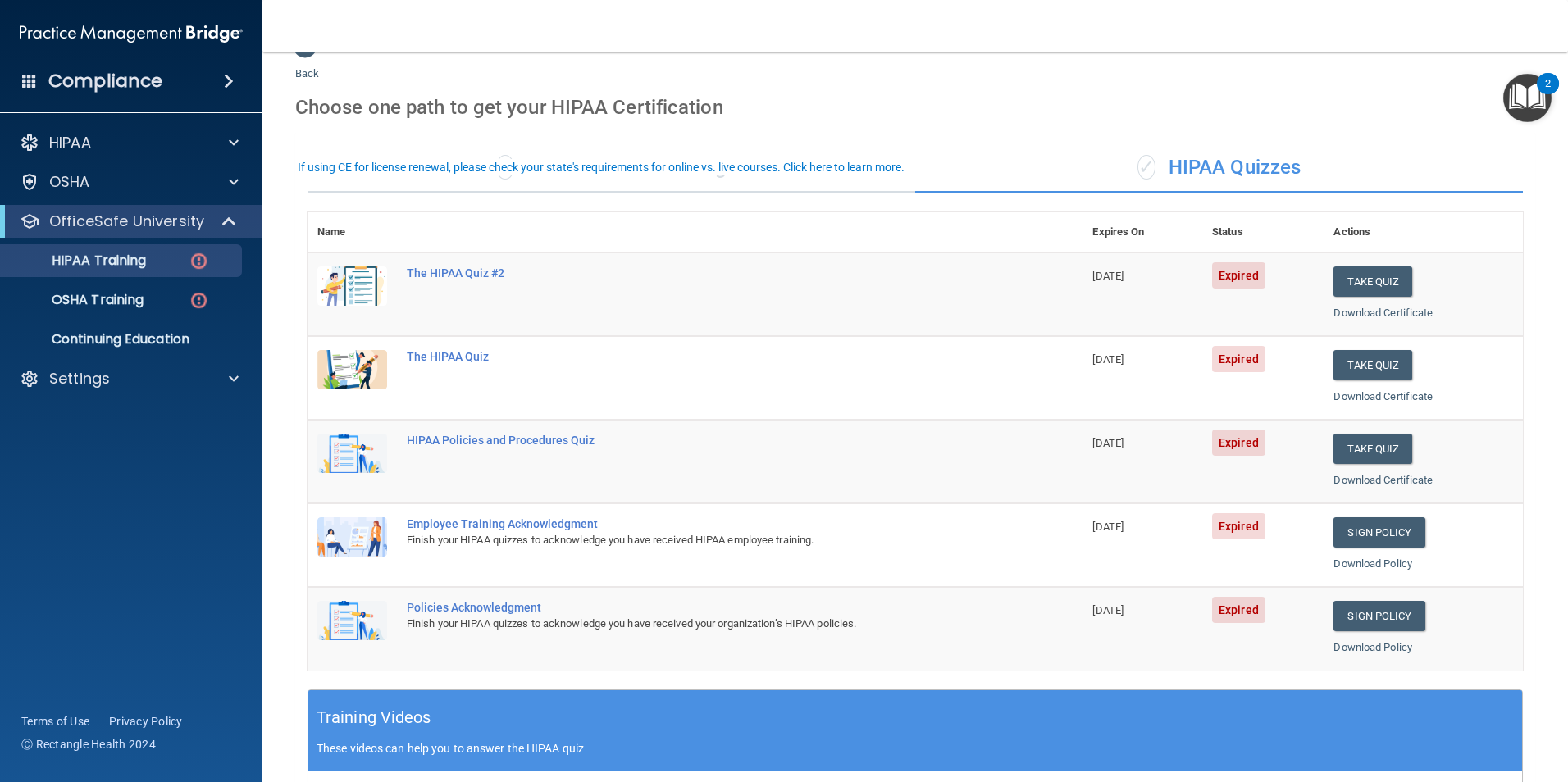
scroll to position [0, 0]
